Goal: Task Accomplishment & Management: Complete application form

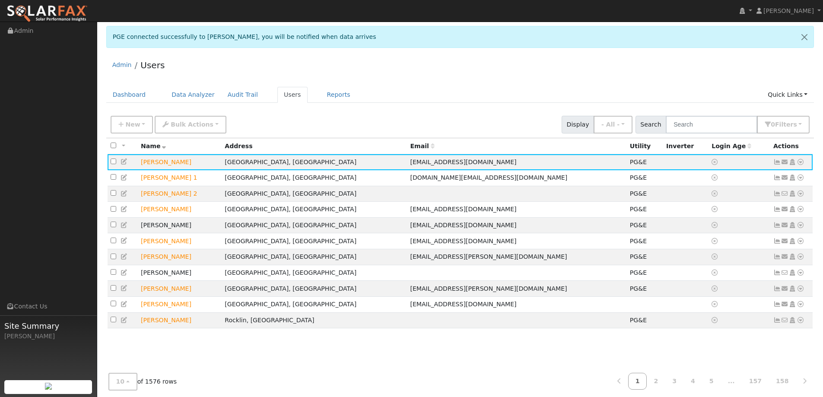
click at [582, 67] on div "Admin Users" at bounding box center [460, 67] width 708 height 26
click at [131, 92] on link "Dashboard" at bounding box center [129, 95] width 46 height 16
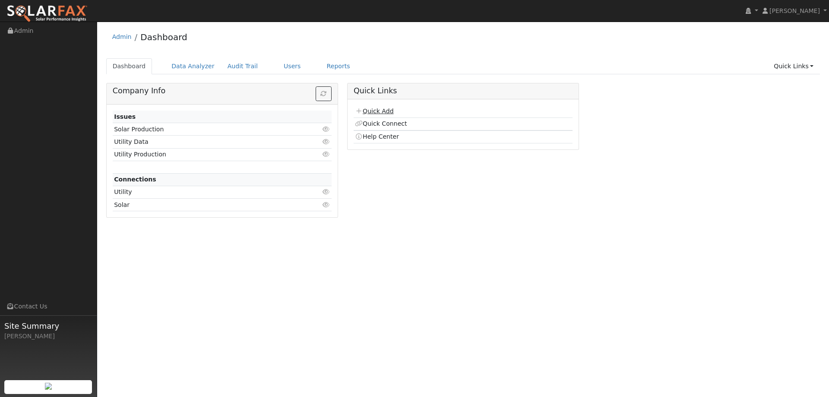
click at [388, 108] on link "Quick Add" at bounding box center [374, 111] width 38 height 7
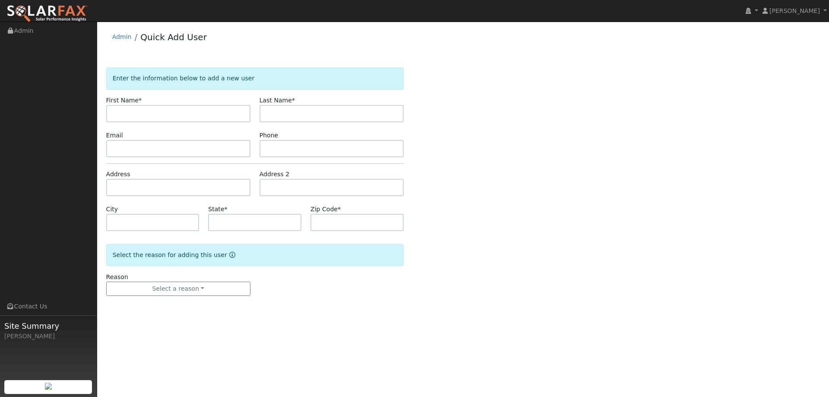
click at [240, 110] on input "text" at bounding box center [178, 113] width 144 height 17
type input "[PERSON_NAME]"
click at [325, 105] on div "Last Name *" at bounding box center [331, 109] width 153 height 26
click at [325, 111] on input "text" at bounding box center [332, 113] width 144 height 17
type input "[PERSON_NAME]"
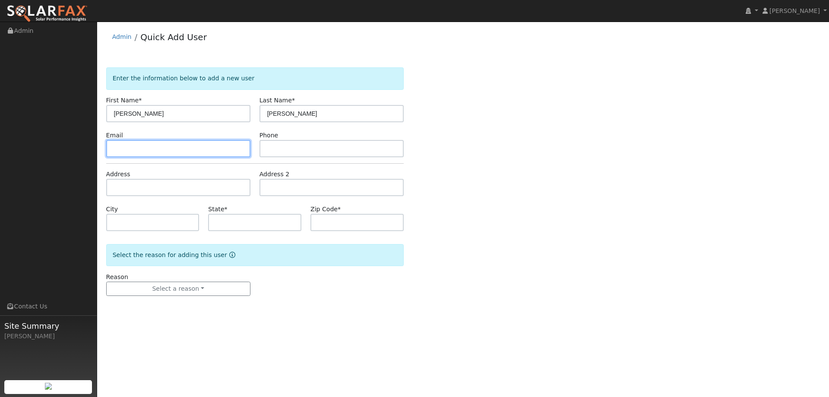
click at [208, 147] on input "text" at bounding box center [178, 148] width 144 height 17
click at [237, 147] on input "text" at bounding box center [178, 148] width 144 height 17
paste input "[PERSON_NAME][EMAIL_ADDRESS][DOMAIN_NAME]"
type input "[PERSON_NAME][EMAIL_ADDRESS][DOMAIN_NAME]"
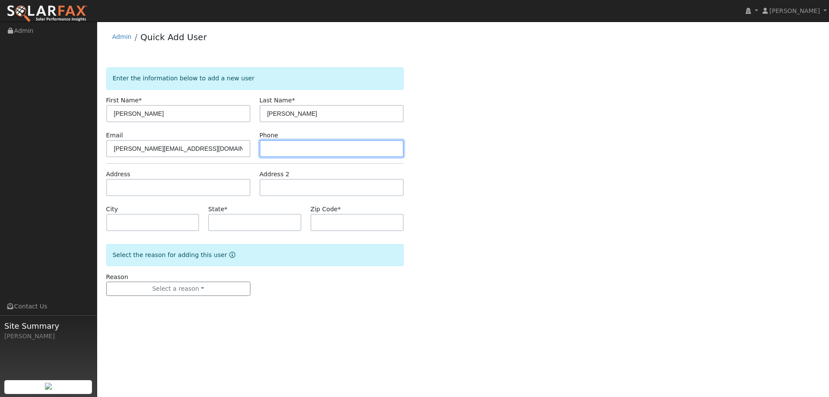
click at [362, 149] on input "text" at bounding box center [332, 148] width 144 height 17
paste input "5304141107"
type input "5304141107"
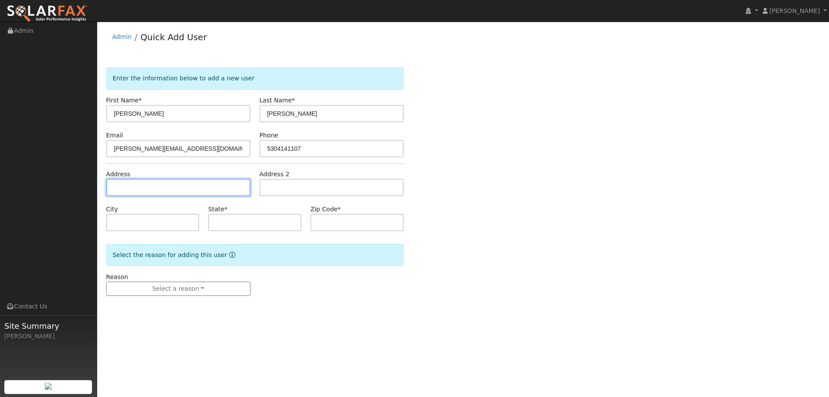
click at [219, 181] on input "text" at bounding box center [178, 187] width 144 height 17
paste input "[STREET_ADDRESS][PERSON_NAME]"
type input "9085 Sippola Ranch Road"
type input "Granite Bay"
type input "CA"
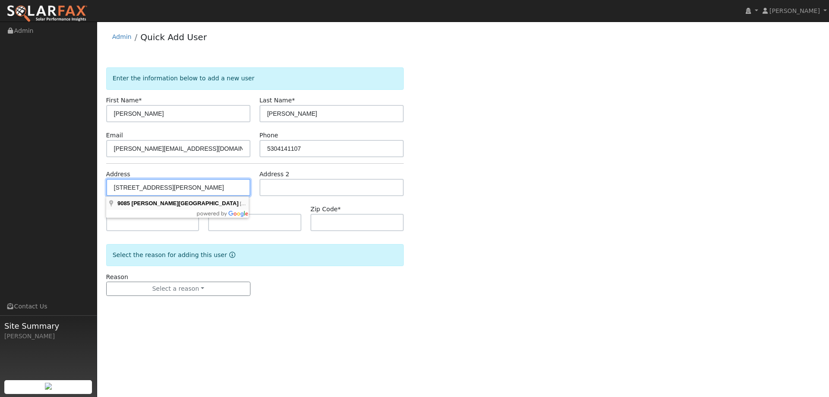
type input "95746"
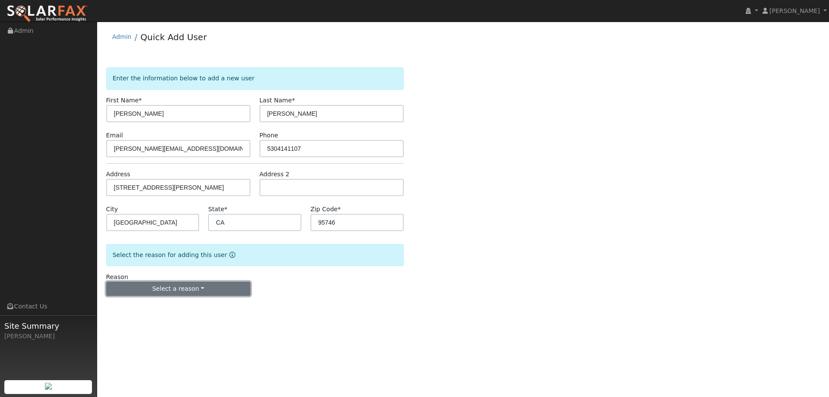
click at [175, 295] on button "Select a reason" at bounding box center [178, 289] width 144 height 15
click at [161, 305] on link "New lead" at bounding box center [154, 307] width 95 height 12
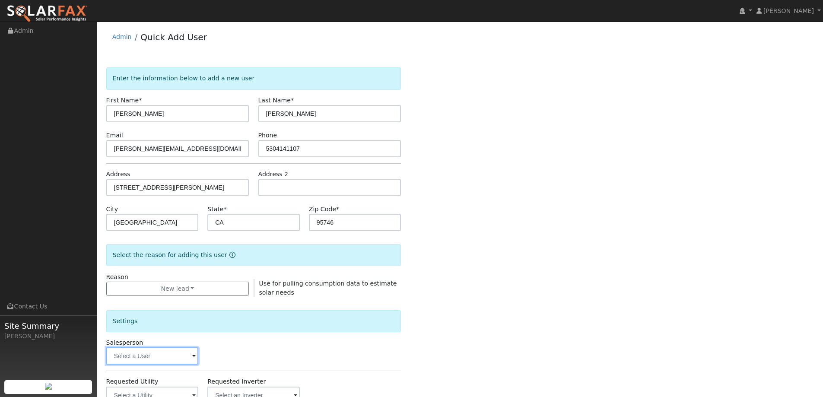
click at [180, 355] on input "text" at bounding box center [152, 355] width 92 height 17
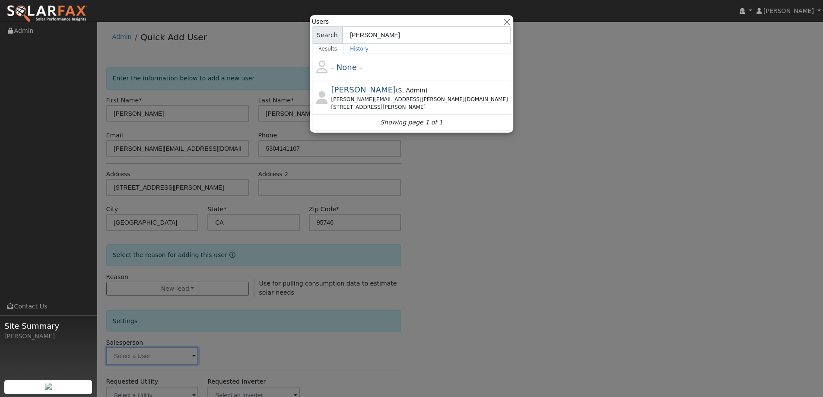
type input "tim"
click at [391, 98] on div "tim.tedder@ambrosesolar.com" at bounding box center [420, 99] width 178 height 8
type input "Tim Tedder"
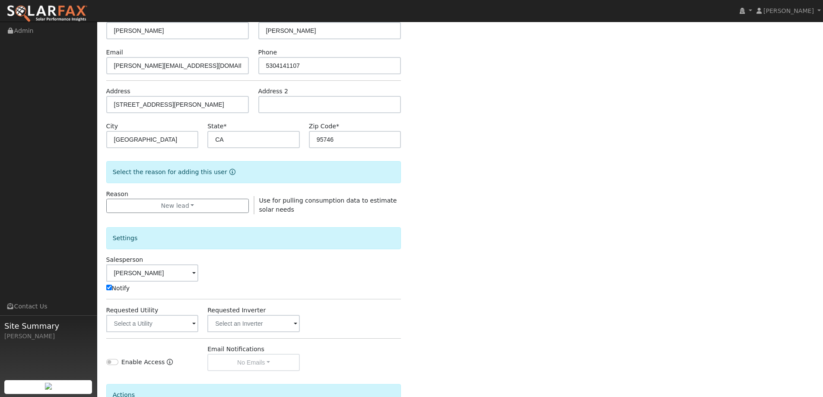
scroll to position [173, 0]
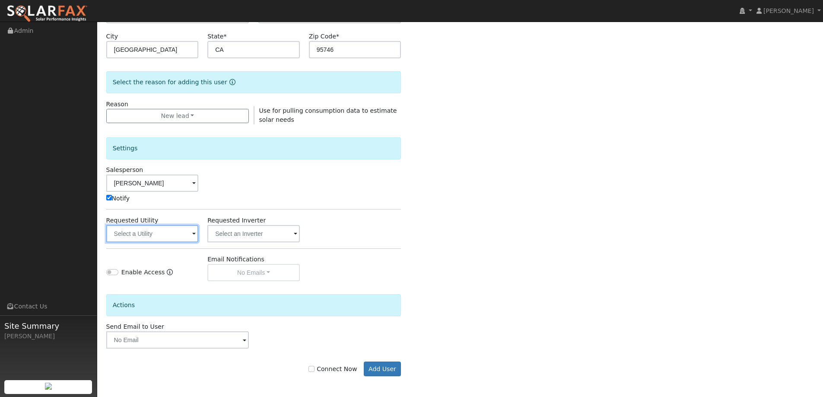
click at [125, 234] on input "text" at bounding box center [152, 233] width 92 height 17
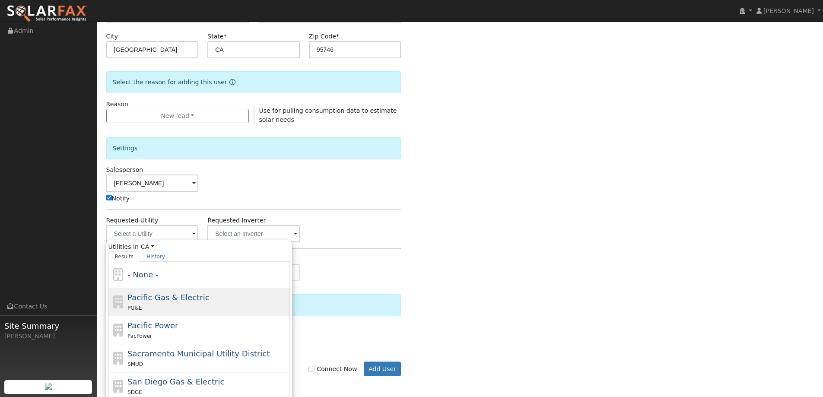
click at [189, 301] on span "Pacific Gas & Electric" at bounding box center [168, 297] width 82 height 9
type input "Pacific Gas & Electric"
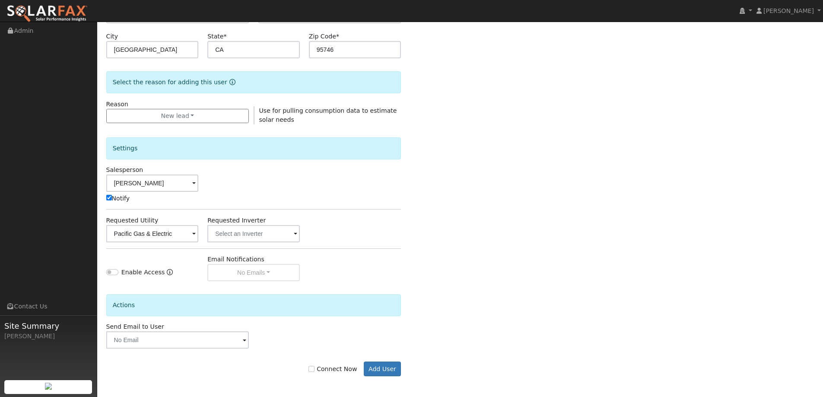
click at [328, 367] on label "Connect Now" at bounding box center [332, 368] width 48 height 9
click at [314, 367] on input "Connect Now" at bounding box center [311, 369] width 6 height 6
checkbox input "true"
click at [376, 366] on button "Add User" at bounding box center [383, 368] width 38 height 15
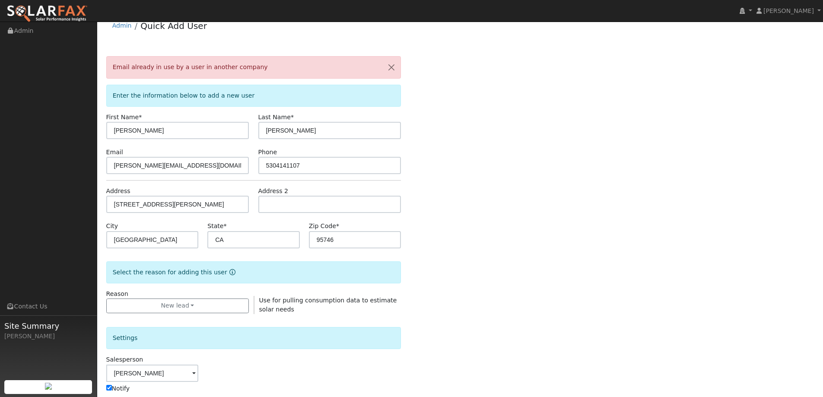
scroll to position [0, 0]
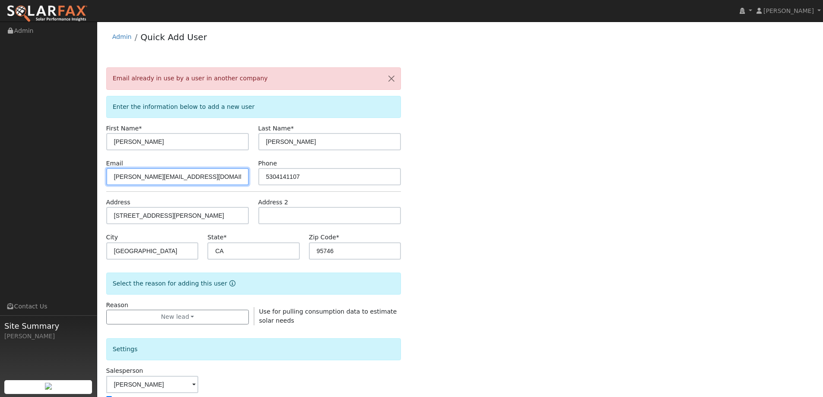
drag, startPoint x: 193, startPoint y: 178, endPoint x: 108, endPoint y: 190, distance: 85.4
click at [110, 189] on form "Email already in use by a user in another company Enter the information below t…" at bounding box center [253, 330] width 295 height 527
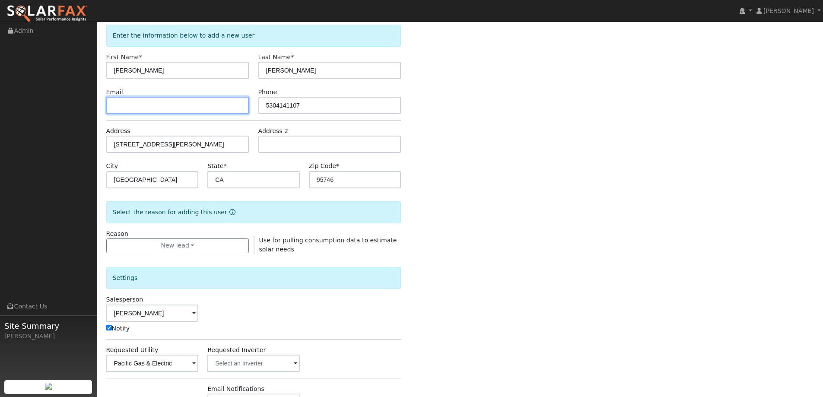
scroll to position [202, 0]
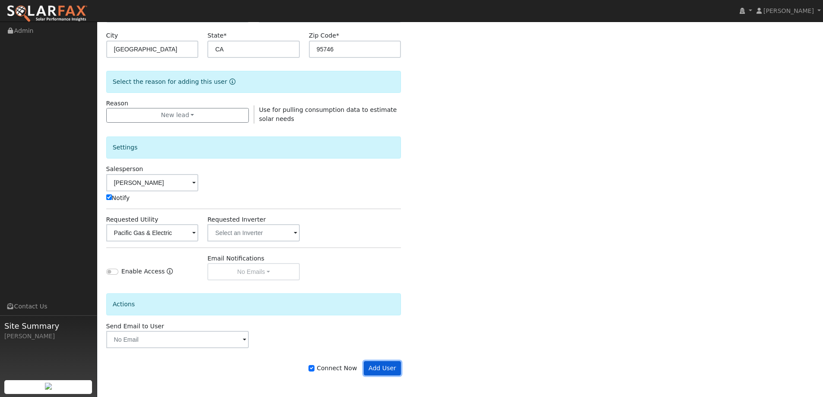
click at [384, 367] on button "Add User" at bounding box center [383, 368] width 38 height 15
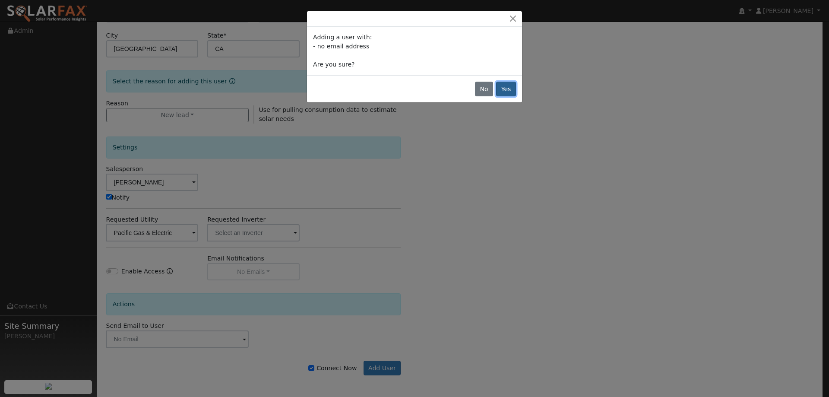
click at [504, 82] on button "Yes" at bounding box center [506, 89] width 20 height 15
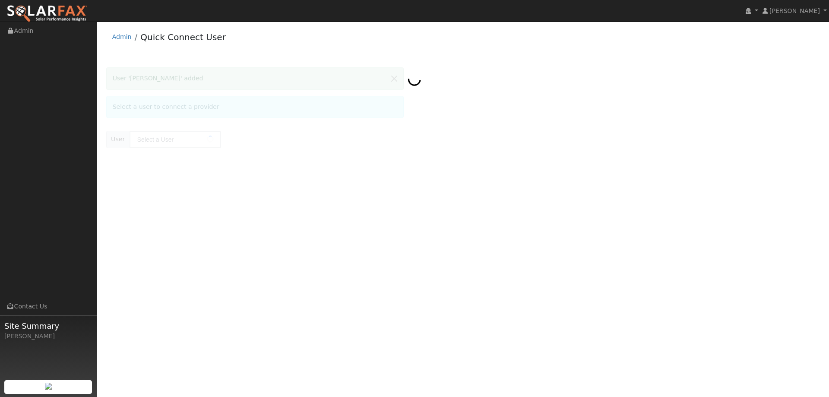
type input "[PERSON_NAME]"
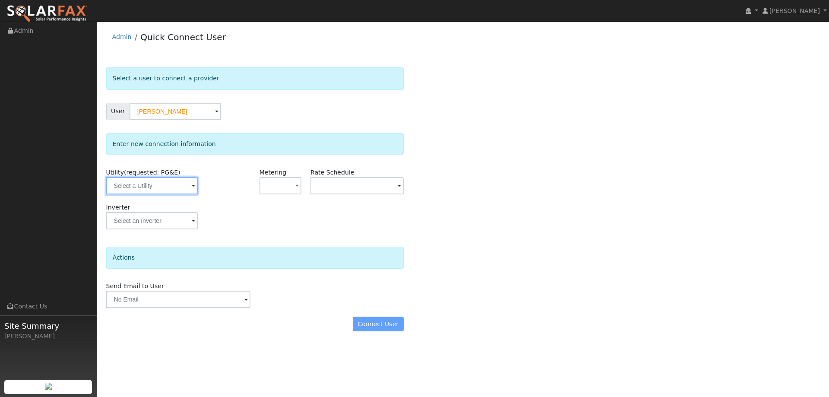
click at [142, 190] on input "text" at bounding box center [152, 185] width 92 height 17
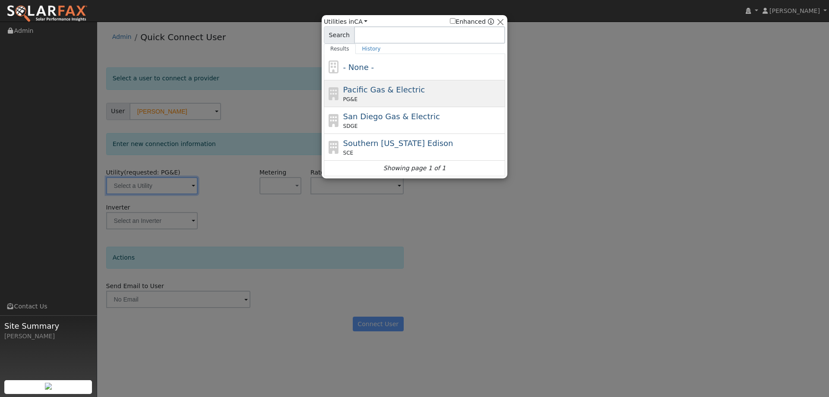
click at [350, 87] on span "Pacific Gas & Electric" at bounding box center [384, 89] width 82 height 9
type input "PG&E"
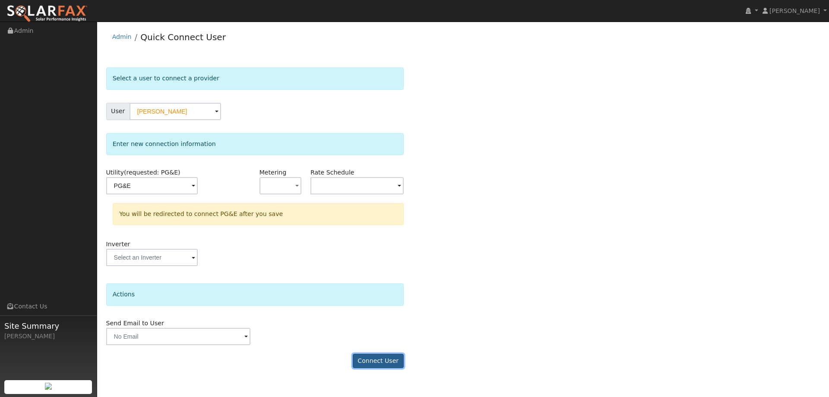
click at [364, 361] on button "Connect User" at bounding box center [378, 361] width 51 height 15
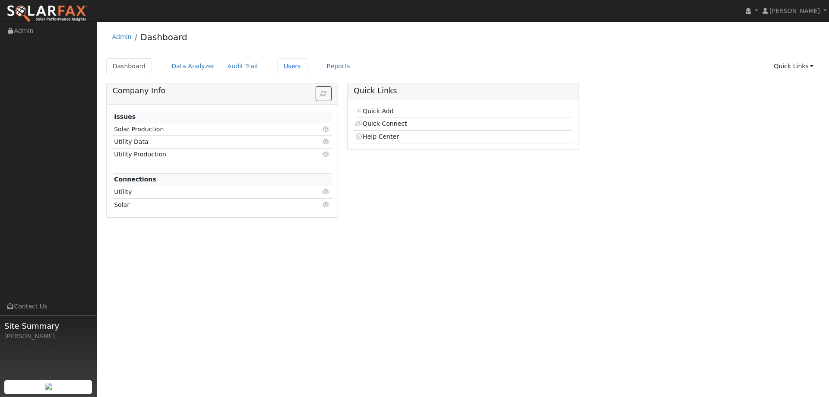
click at [291, 65] on link "Users" at bounding box center [292, 66] width 30 height 16
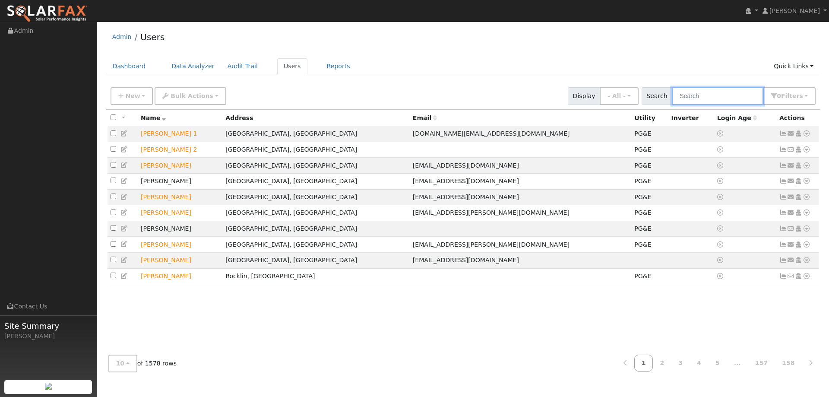
drag, startPoint x: 685, startPoint y: 99, endPoint x: 690, endPoint y: 107, distance: 9.5
click at [685, 100] on input "text" at bounding box center [718, 96] width 92 height 18
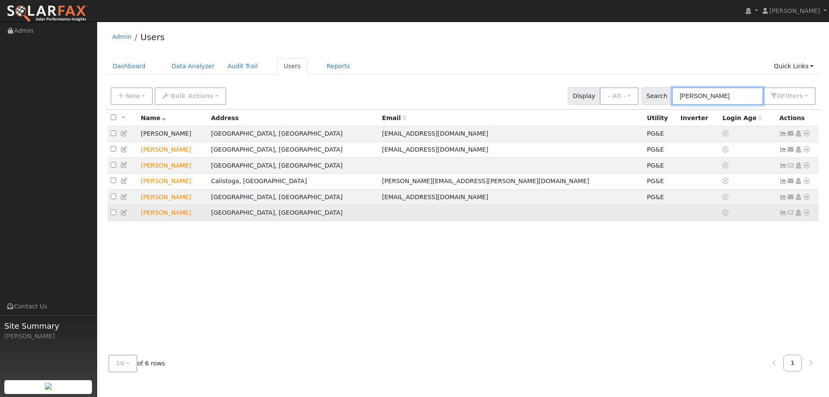
type input "[PERSON_NAME]"
click at [807, 215] on icon at bounding box center [807, 212] width 8 height 6
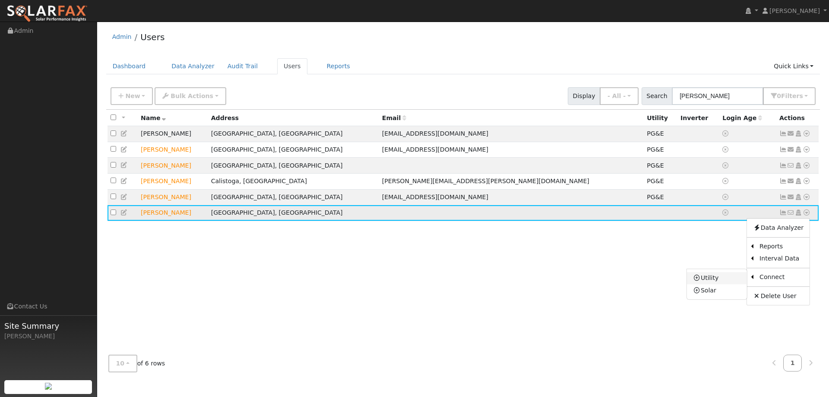
click at [734, 280] on link "Utility" at bounding box center [717, 278] width 60 height 12
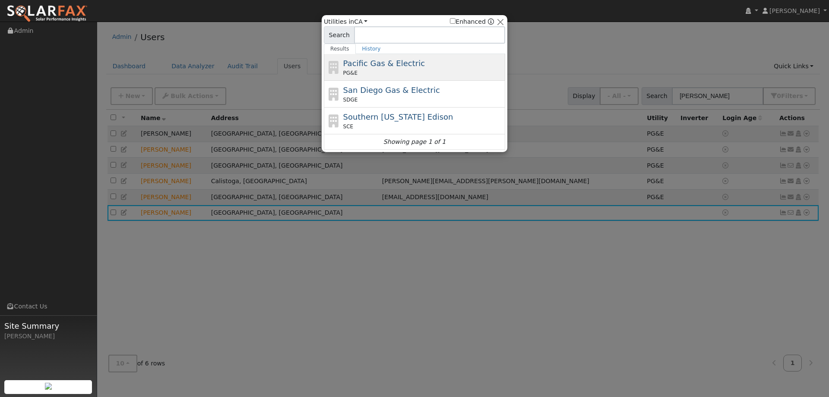
click at [390, 69] on div "Pacific Gas & Electric PG&E" at bounding box center [423, 66] width 160 height 19
